Goal: Information Seeking & Learning: Learn about a topic

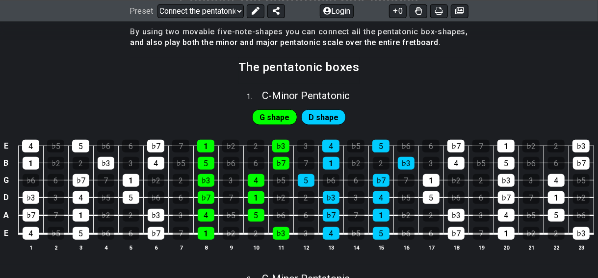
scroll to position [196, 0]
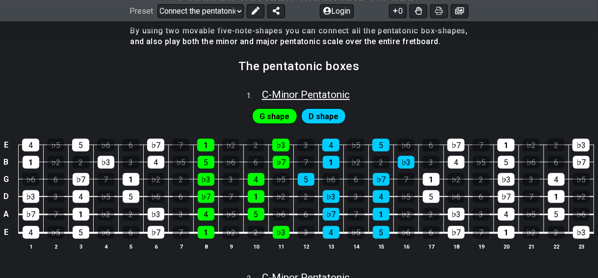
click at [278, 97] on span "C - Minor Pentatonic" at bounding box center [306, 95] width 88 height 12
select select "C"
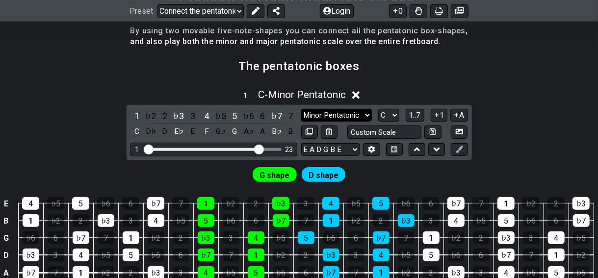
click at [363, 116] on select "Minor Pentatonic New Scale Minor Pentatonic Major Pentatonic Minor Blues Major …" at bounding box center [336, 115] width 71 height 13
select select "New Scale"
click at [301, 109] on select "Minor Pentatonic New Scale Minor Pentatonic Major Pentatonic Minor Blues Major …" at bounding box center [336, 115] width 71 height 13
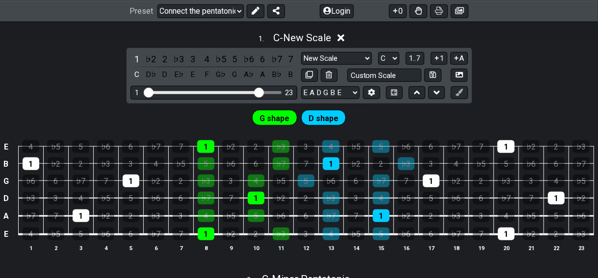
scroll to position [147, 0]
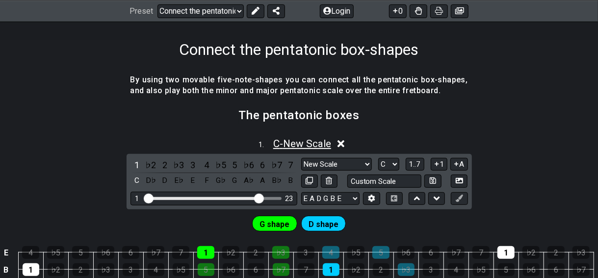
click at [313, 141] on span "C - New Scale" at bounding box center [302, 144] width 58 height 12
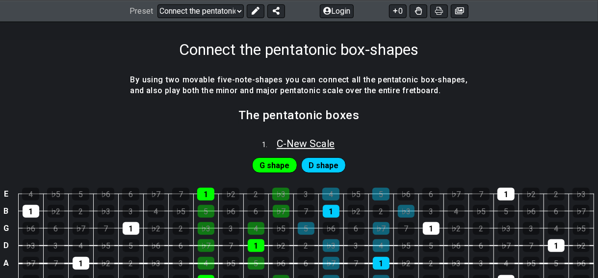
click at [294, 142] on span "C - New Scale" at bounding box center [306, 144] width 58 height 12
select select "New Scale"
select select "C"
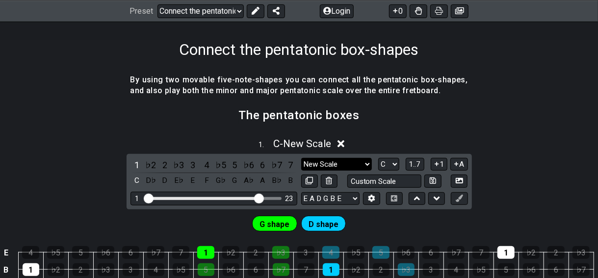
click at [351, 164] on select "Minor Pentatonic New Scale Minor Pentatonic Major Pentatonic Minor Blues Major …" at bounding box center [336, 164] width 71 height 13
click at [301, 158] on select "Minor Pentatonic New Scale Minor Pentatonic Major Pentatonic Minor Blues Major …" at bounding box center [336, 164] width 71 height 13
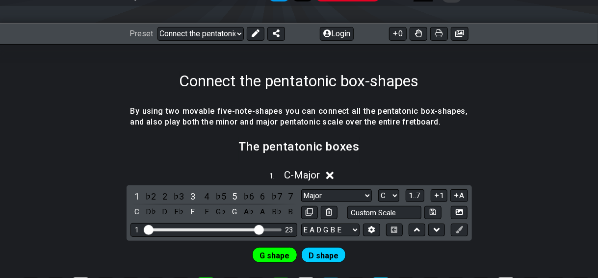
scroll to position [173, 0]
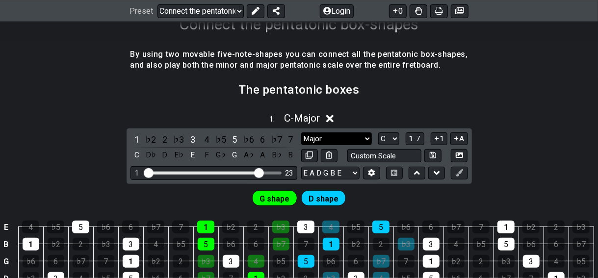
click at [339, 136] on select "Minor Pentatonic New Scale Minor Pentatonic Major Pentatonic Minor Blues Major …" at bounding box center [336, 139] width 71 height 13
click at [301, 133] on select "Minor Pentatonic New Scale Minor Pentatonic Major Pentatonic Minor Blues Major …" at bounding box center [336, 139] width 71 height 13
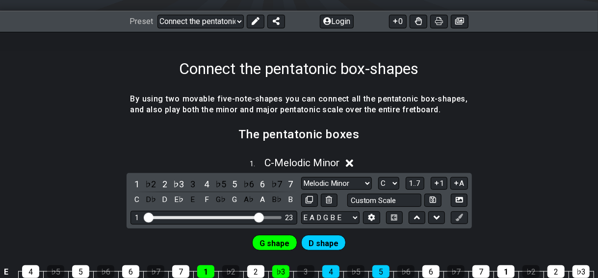
scroll to position [124, 0]
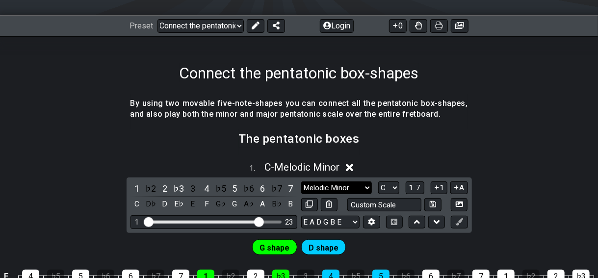
click at [340, 188] on select "Minor Pentatonic New Scale Minor Pentatonic Major Pentatonic Minor Blues Major …" at bounding box center [336, 188] width 71 height 13
select select "Major / [PERSON_NAME]"
click at [301, 182] on select "Minor Pentatonic New Scale Minor Pentatonic Major Pentatonic Minor Blues Major …" at bounding box center [336, 188] width 71 height 13
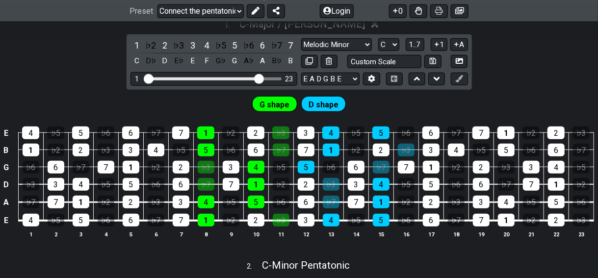
scroll to position [271, 0]
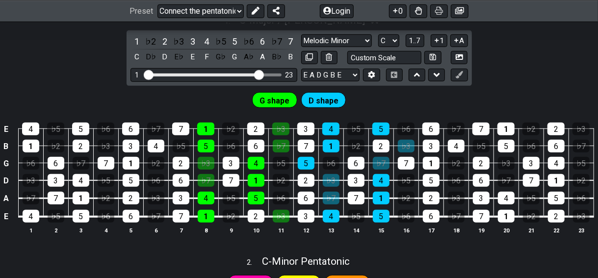
click at [279, 102] on span "G shape" at bounding box center [275, 101] width 30 height 14
click at [322, 98] on span "D shape" at bounding box center [324, 101] width 30 height 14
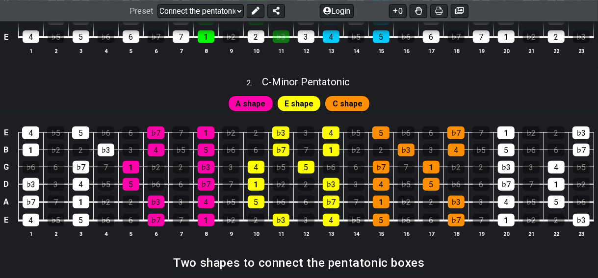
scroll to position [467, 0]
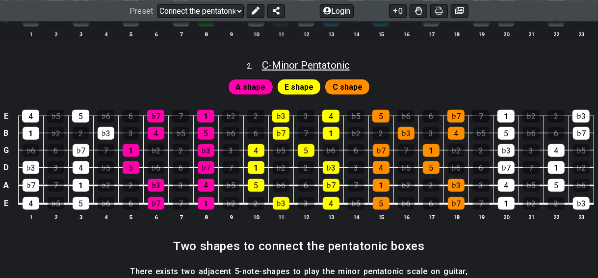
click at [305, 62] on span "C - Minor Pentatonic" at bounding box center [306, 65] width 88 height 12
select select "C"
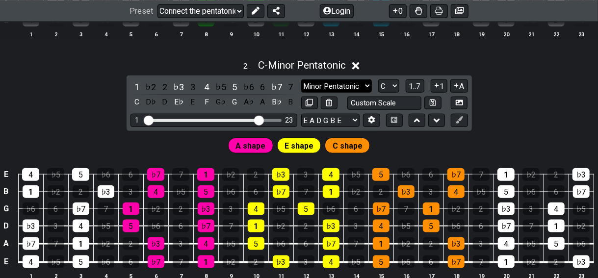
click at [330, 84] on select "Minor Pentatonic New Scale Minor Pentatonic Major Pentatonic Minor Blues Major …" at bounding box center [336, 86] width 71 height 13
select select "Major / [PERSON_NAME]"
click at [301, 80] on select "Minor Pentatonic New Scale Minor Pentatonic Major Pentatonic Minor Blues Major …" at bounding box center [336, 86] width 71 height 13
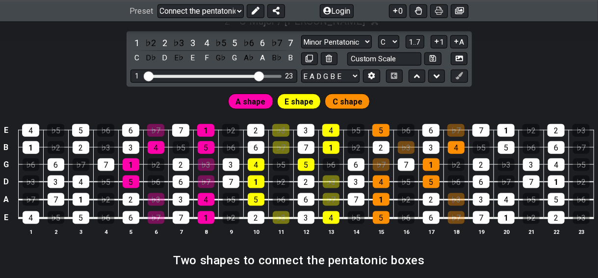
scroll to position [540, 0]
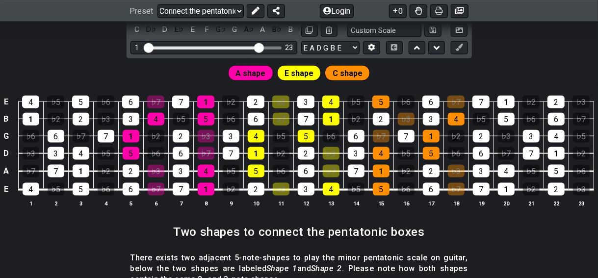
click at [343, 69] on span "C shape" at bounding box center [348, 74] width 30 height 14
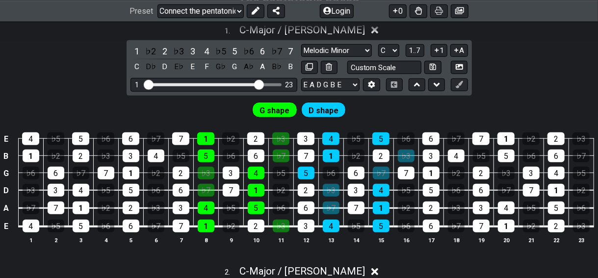
scroll to position [245, 0]
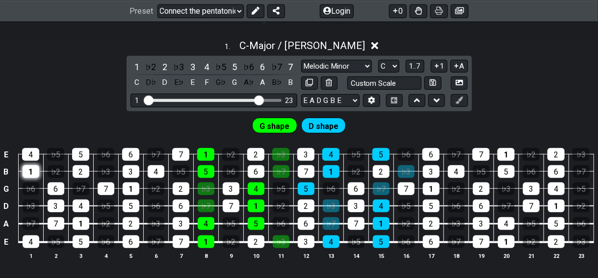
click at [30, 172] on div "1" at bounding box center [31, 171] width 17 height 13
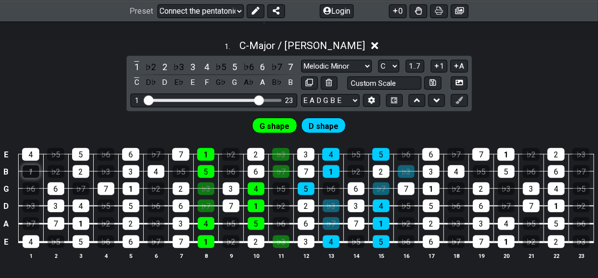
click at [30, 172] on div "1" at bounding box center [31, 171] width 17 height 13
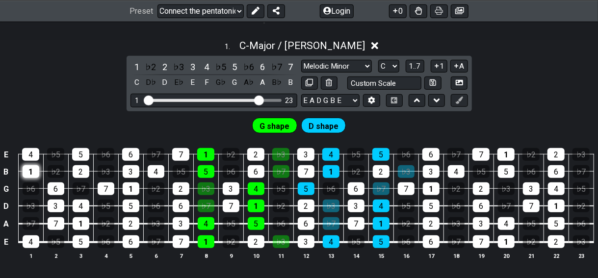
click at [30, 172] on div "1" at bounding box center [31, 171] width 17 height 13
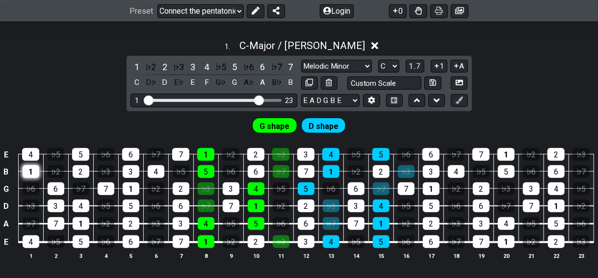
click at [30, 172] on div "1" at bounding box center [31, 171] width 17 height 13
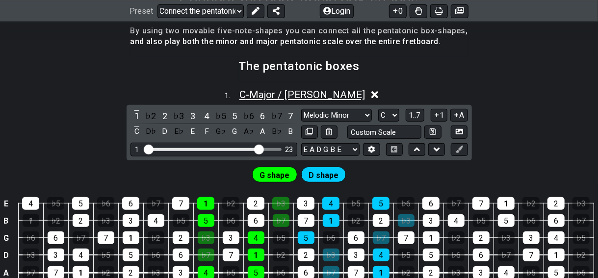
click at [324, 97] on span "C - Major / Ionian" at bounding box center [303, 95] width 126 height 12
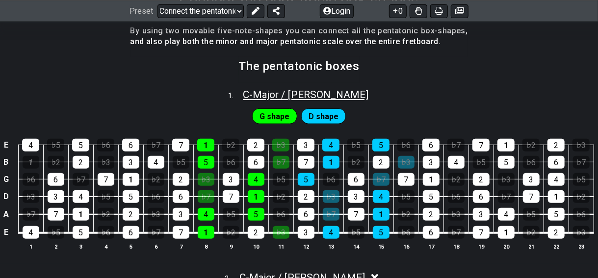
click at [324, 97] on span "C - Major / Ionian" at bounding box center [306, 95] width 126 height 12
select select "Major / [PERSON_NAME]"
select select "C"
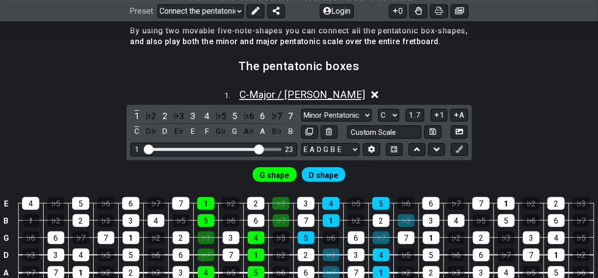
click at [292, 92] on span "C - Major / Ionian" at bounding box center [303, 95] width 126 height 12
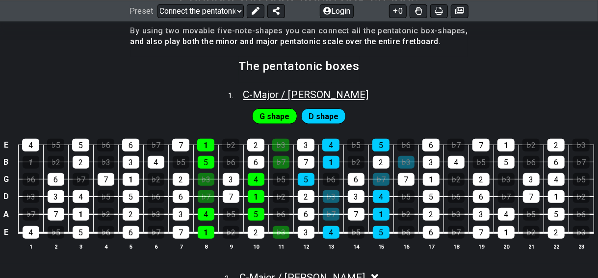
click at [292, 92] on span "C - Major / Ionian" at bounding box center [306, 95] width 126 height 12
select select "Major / [PERSON_NAME]"
select select "C"
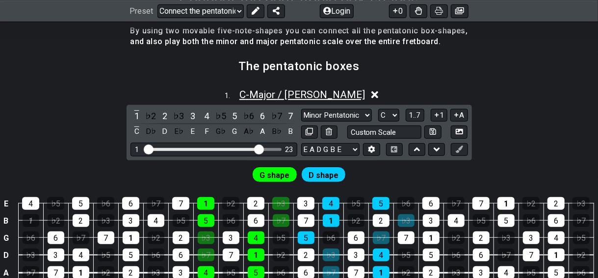
click at [292, 92] on span "C - Major / Ionian" at bounding box center [303, 95] width 126 height 12
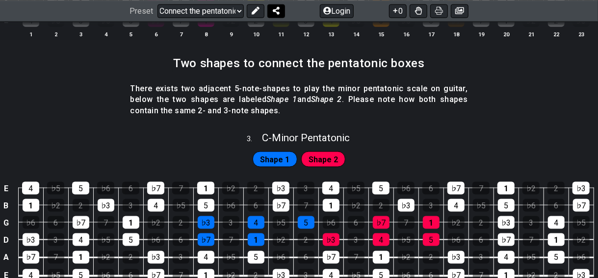
scroll to position [540, 0]
